Goal: Find specific page/section: Find specific page/section

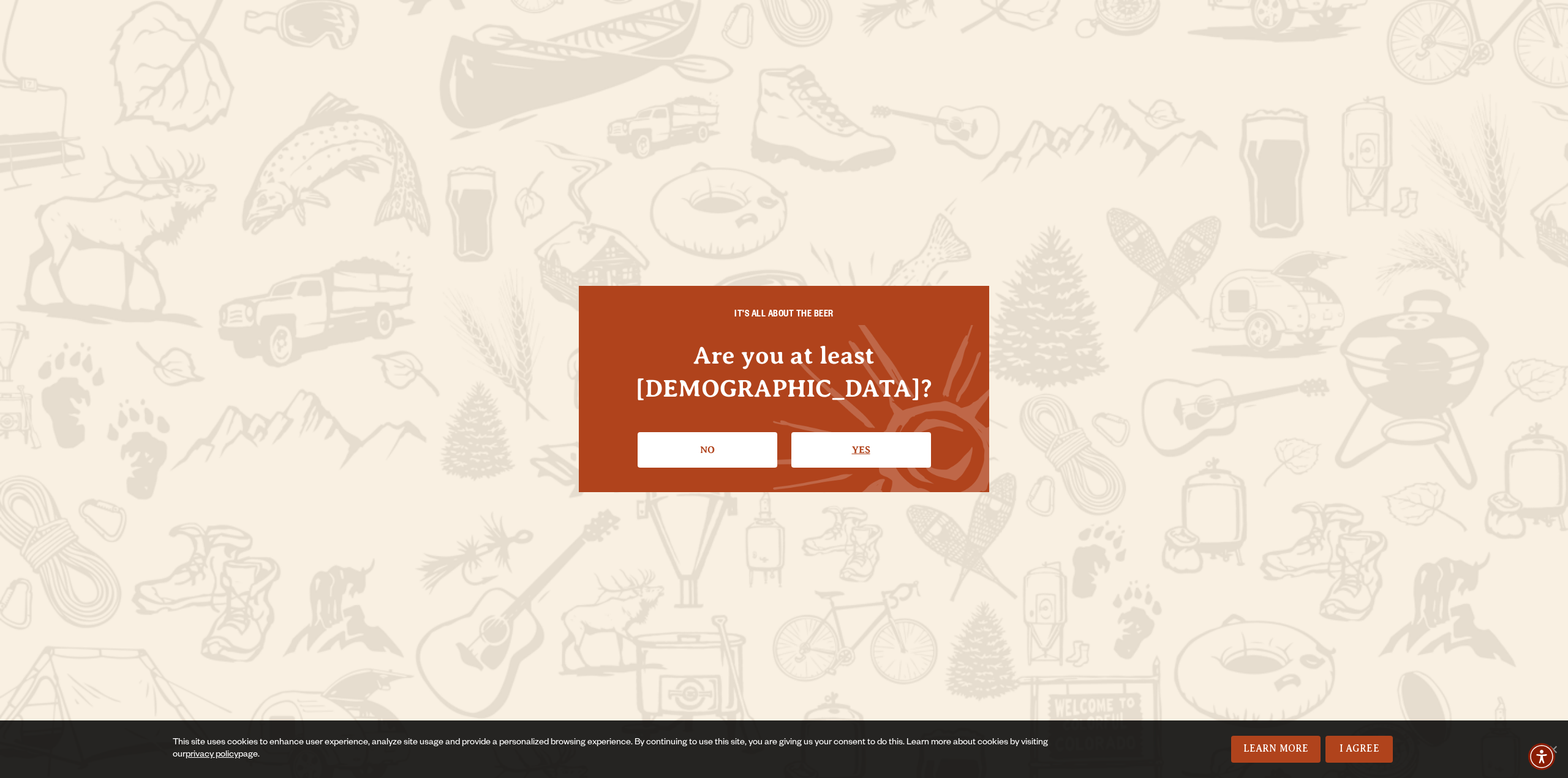
click at [870, 436] on link "Yes" at bounding box center [861, 449] width 140 height 35
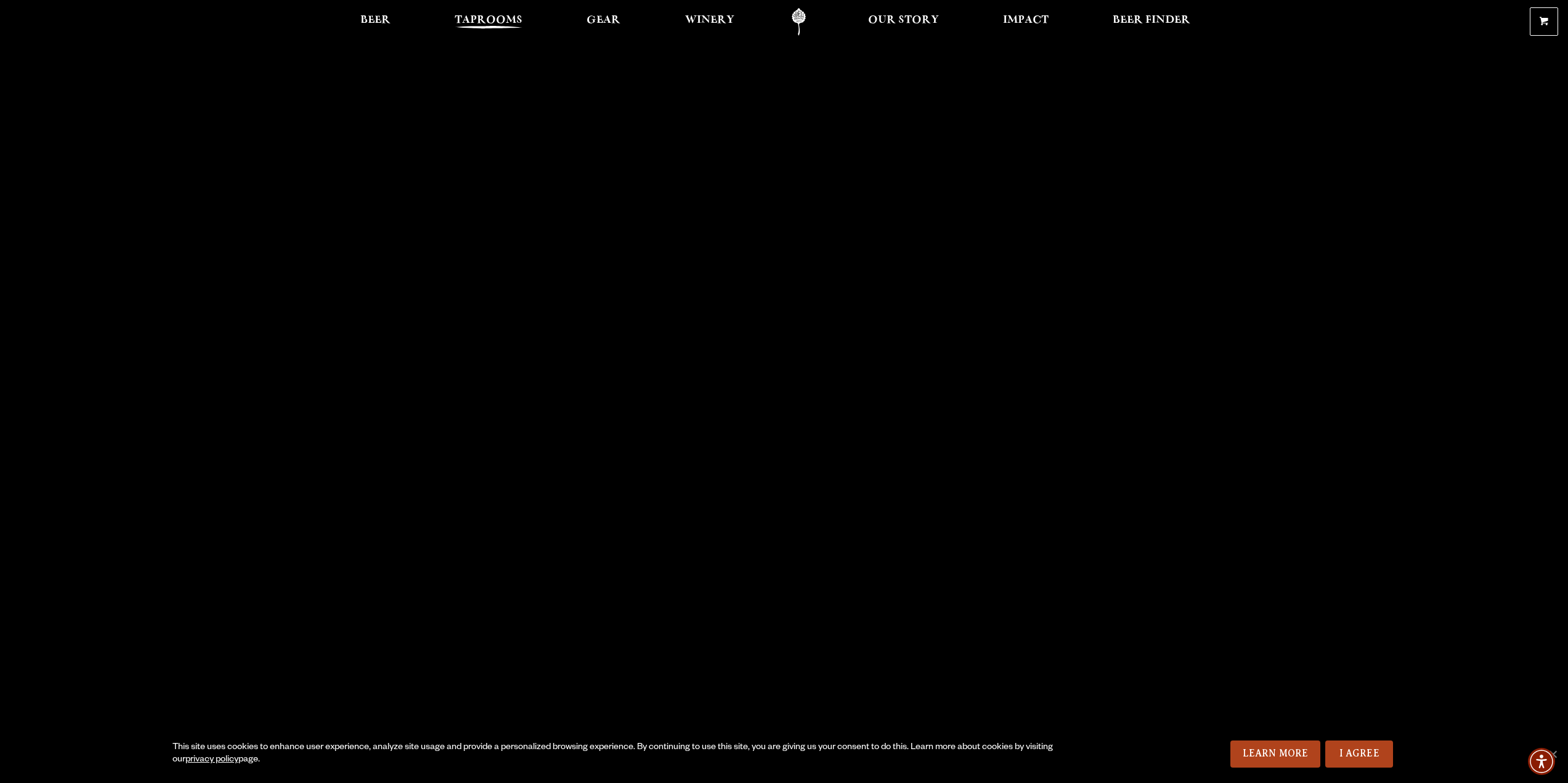
click at [492, 26] on span "Taprooms" at bounding box center [488, 20] width 68 height 10
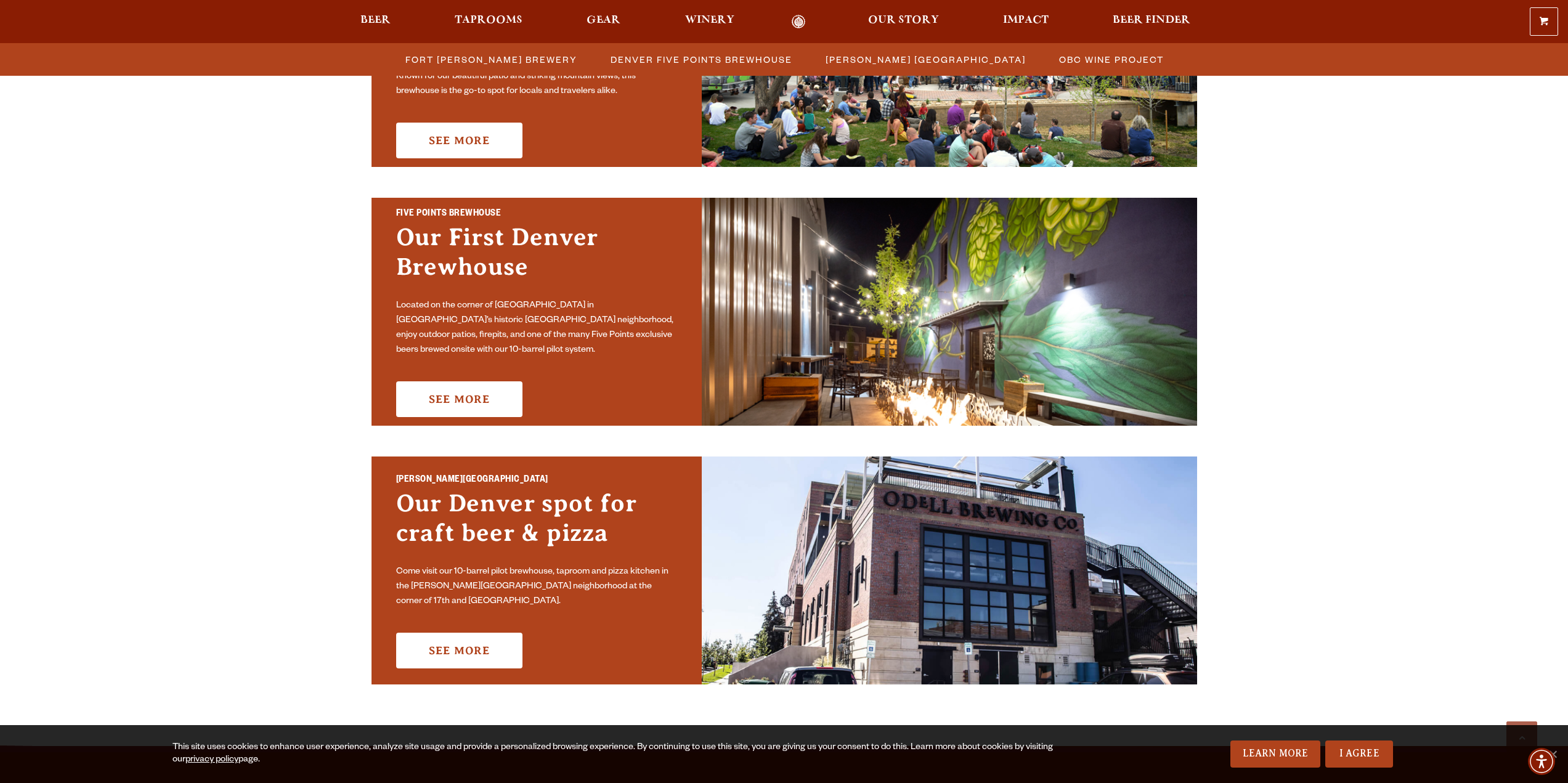
scroll to position [554, 0]
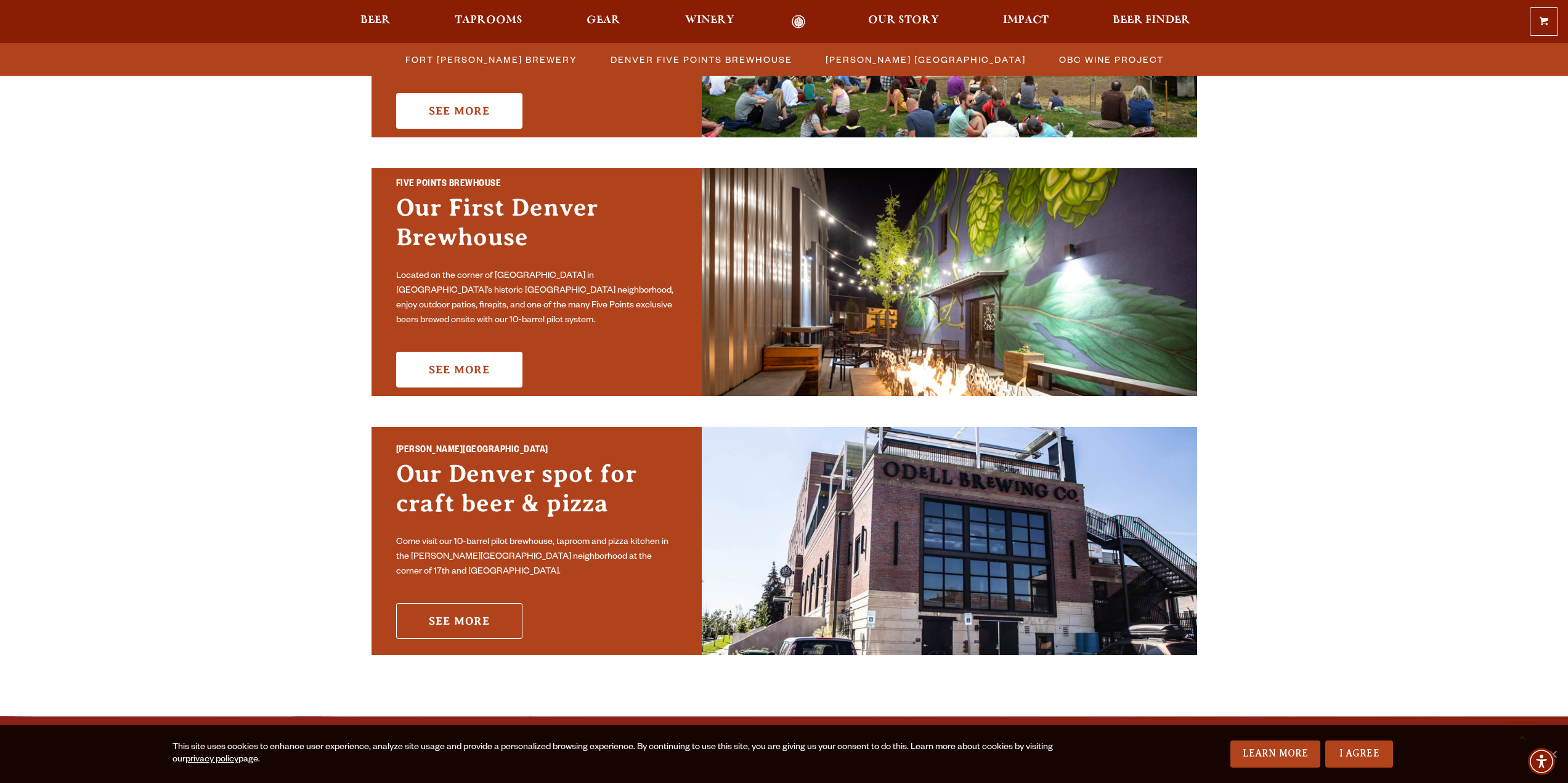
click at [453, 614] on link "See More" at bounding box center [460, 621] width 126 height 36
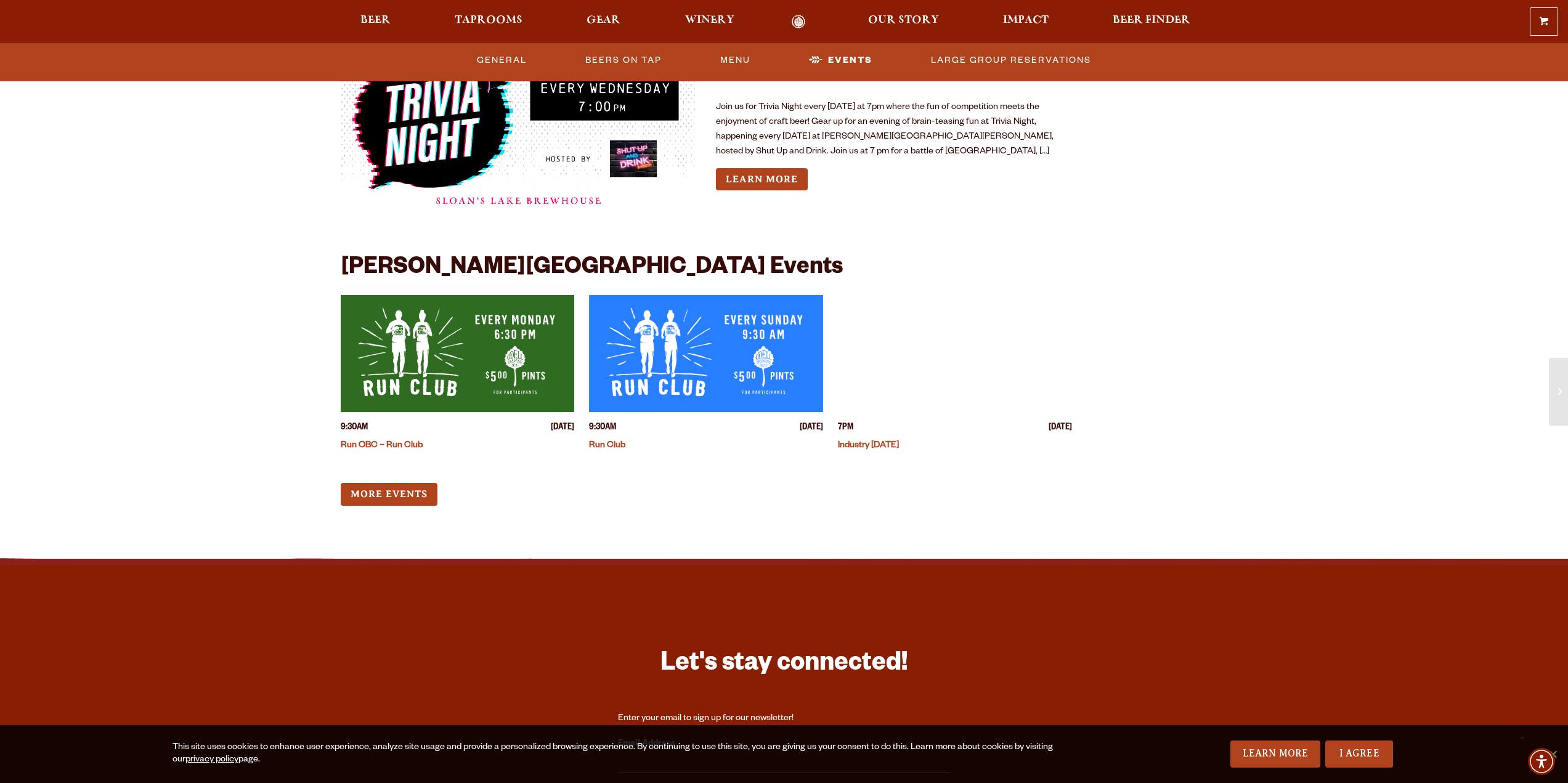
scroll to position [3082, 0]
